Goal: Browse casually

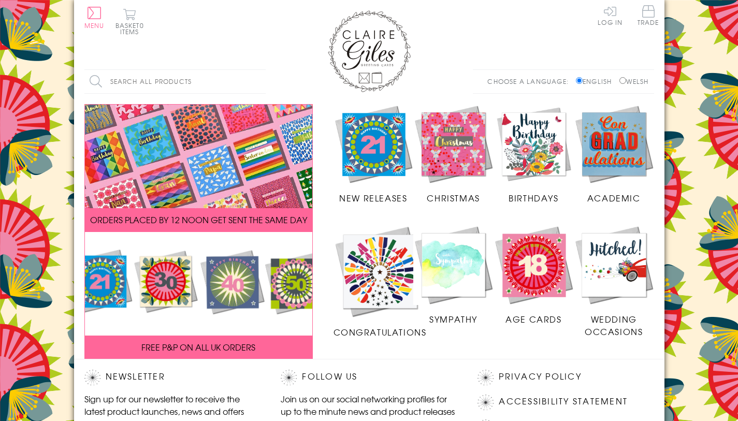
scroll to position [202, 0]
